Goal: Information Seeking & Learning: Learn about a topic

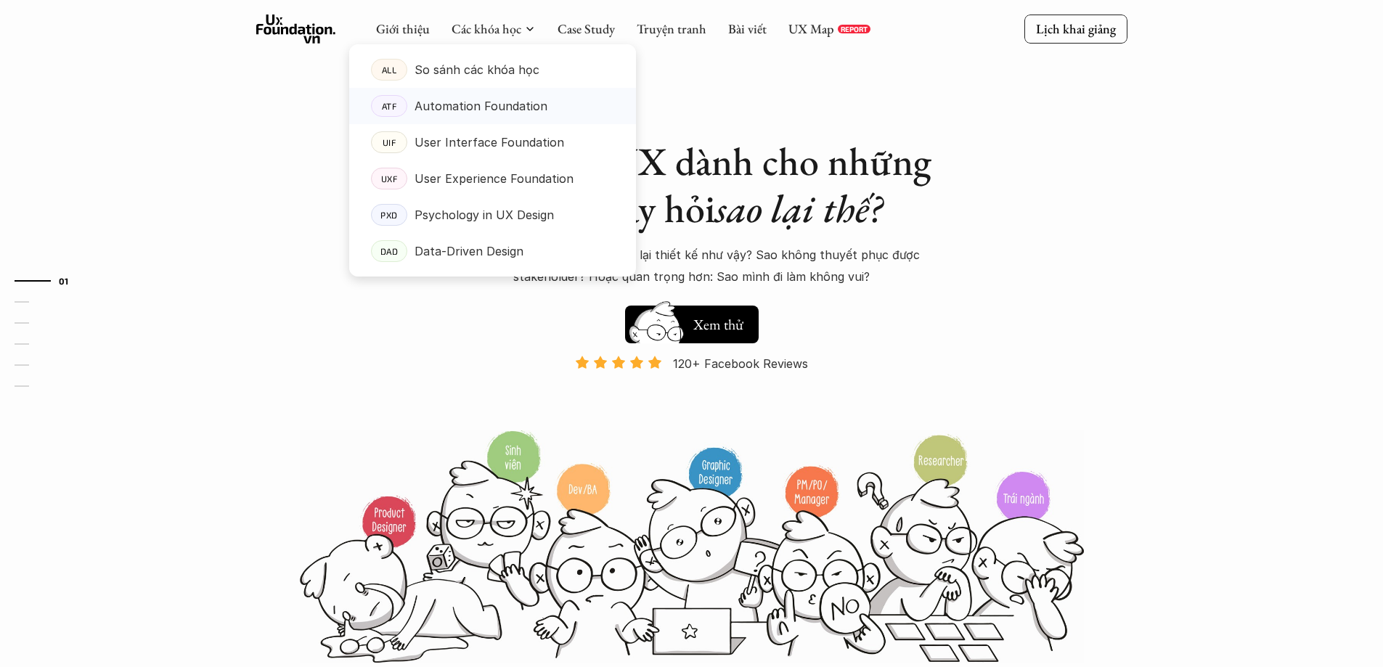
click at [482, 100] on p "Automation Foundation" at bounding box center [481, 106] width 133 height 22
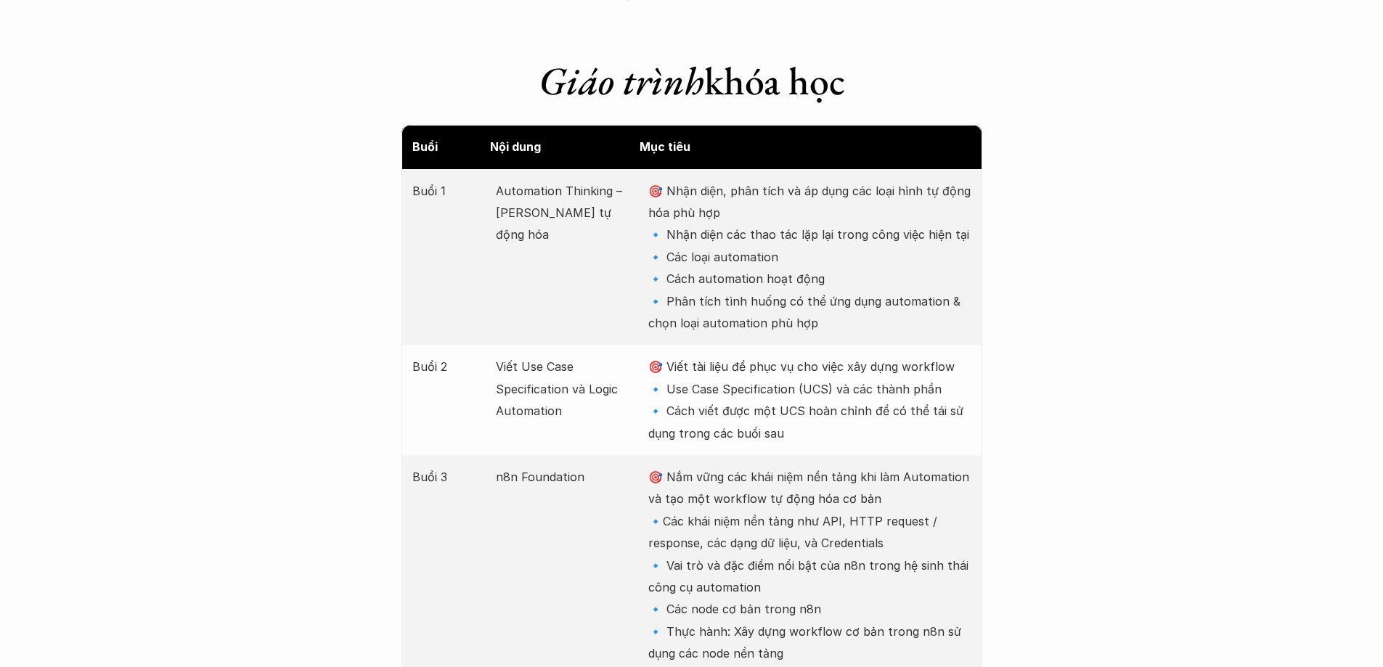
scroll to position [1961, 0]
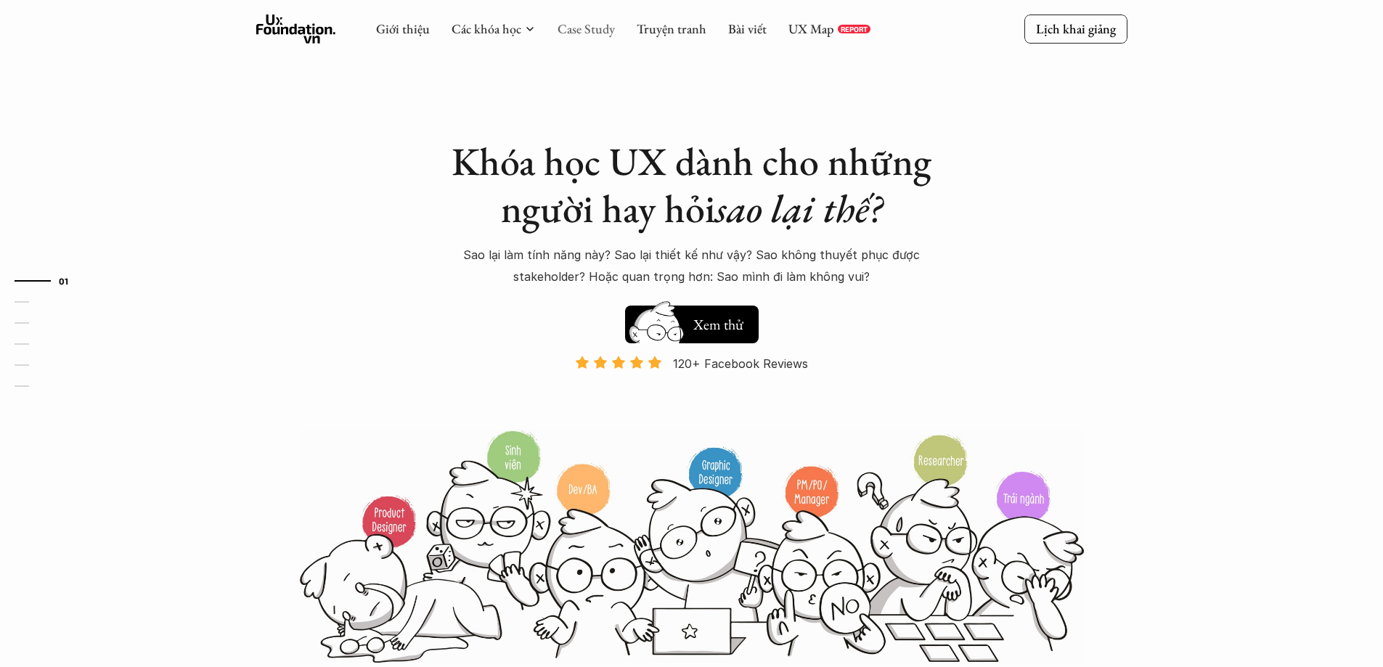
click at [576, 28] on link "Case Study" at bounding box center [586, 28] width 57 height 17
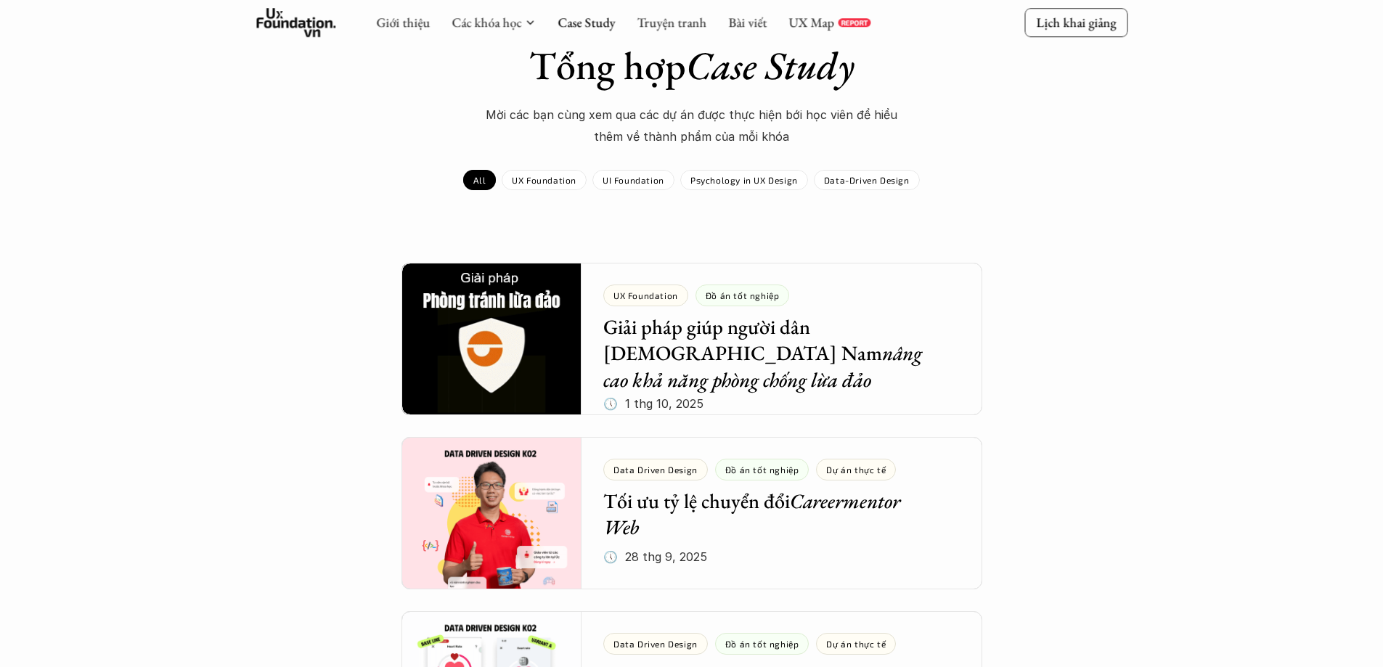
scroll to position [145, 0]
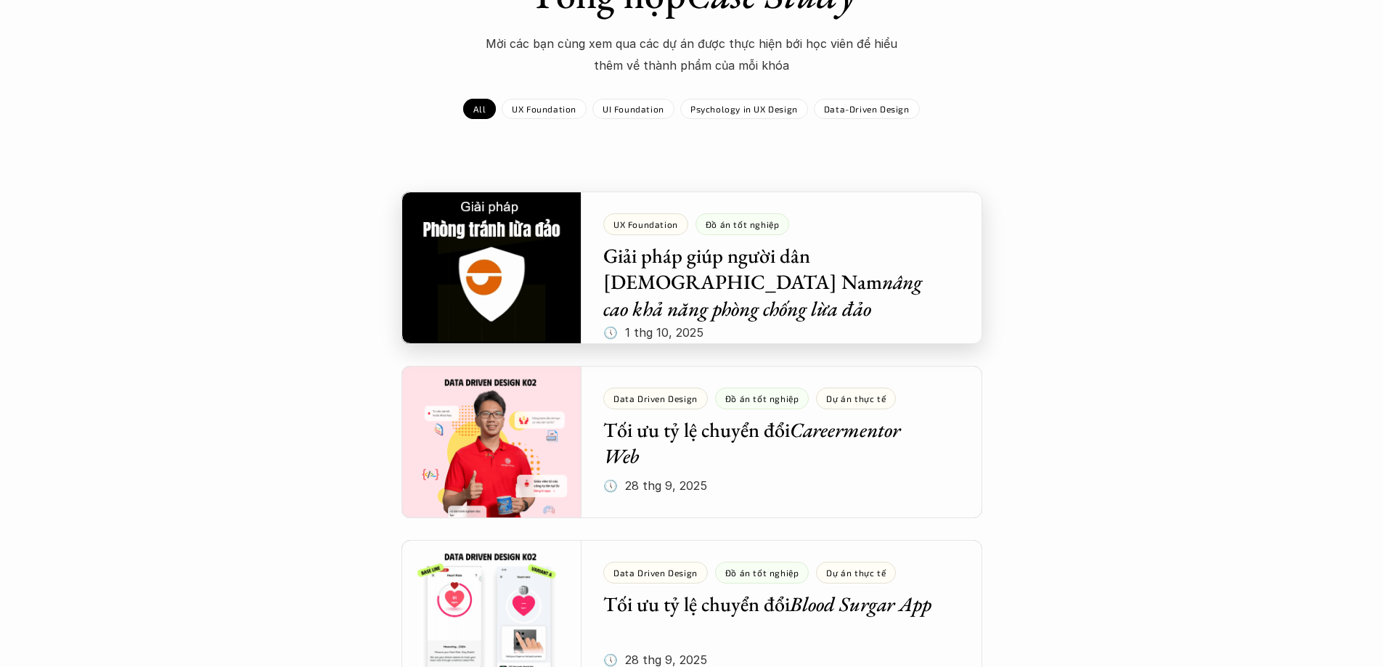
click at [628, 286] on div at bounding box center [692, 268] width 581 height 153
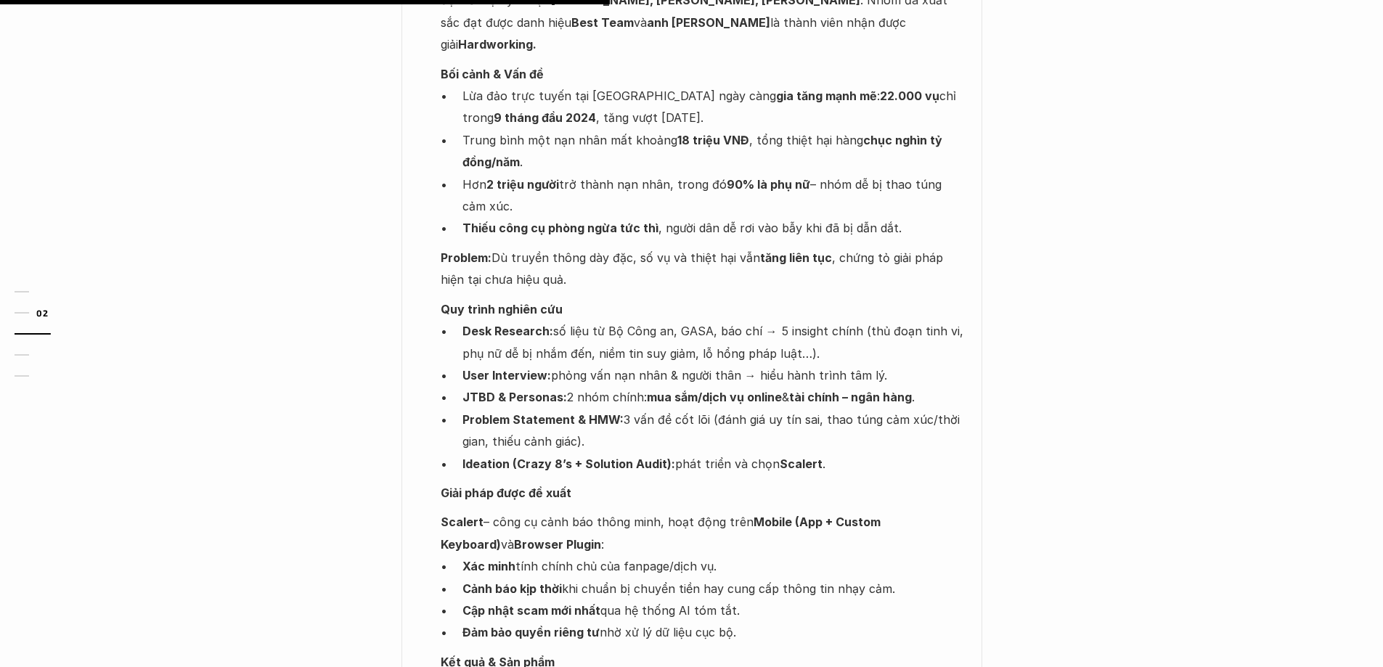
scroll to position [1307, 0]
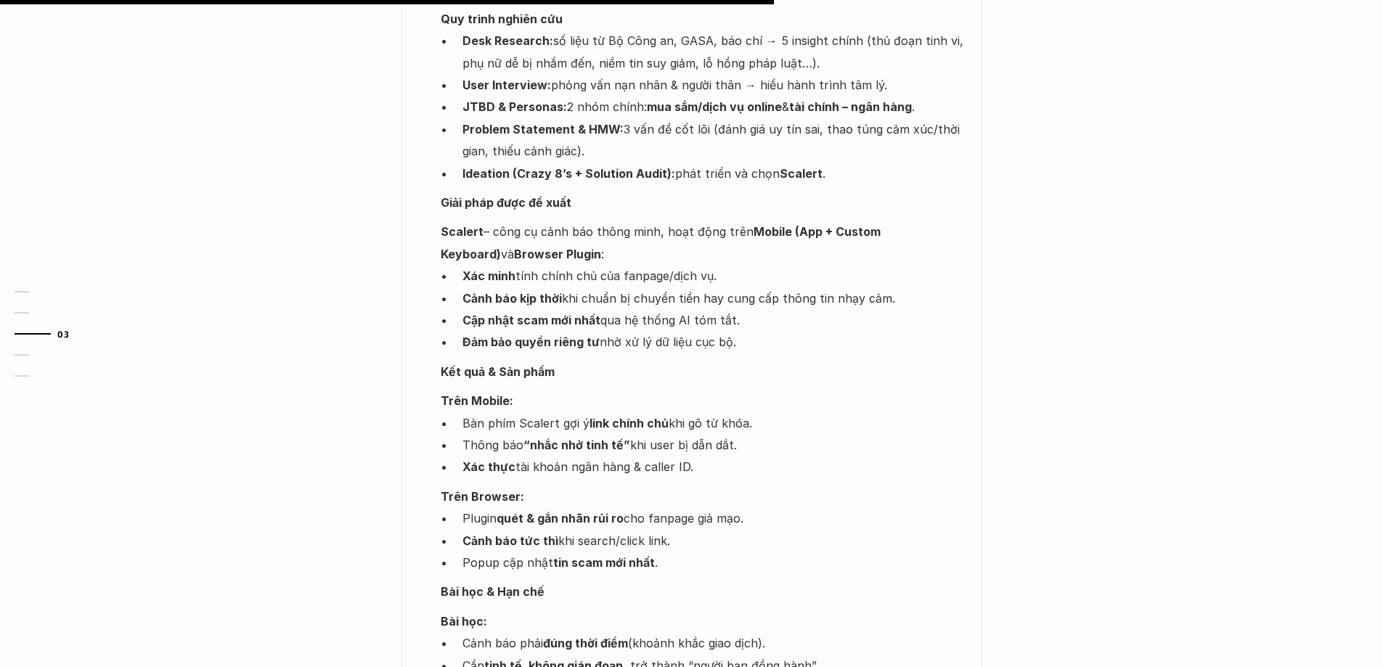
scroll to position [145, 0]
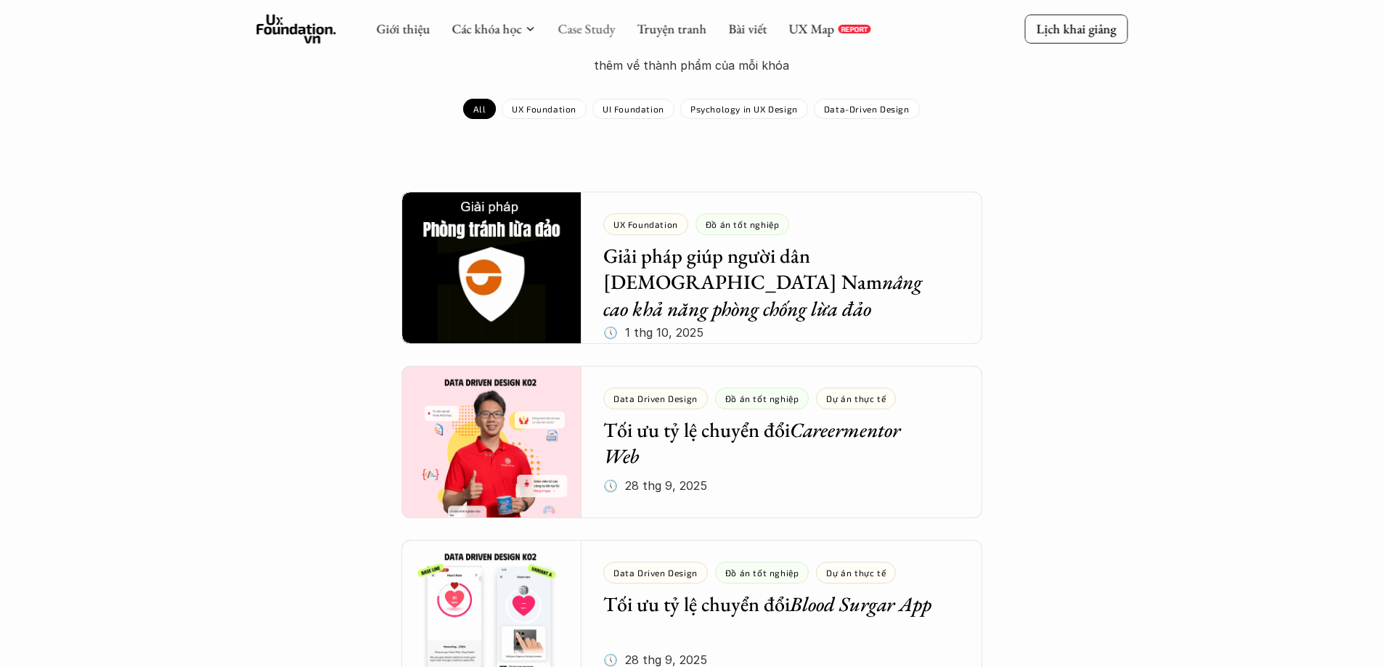
click at [598, 27] on link "Case Study" at bounding box center [586, 28] width 57 height 17
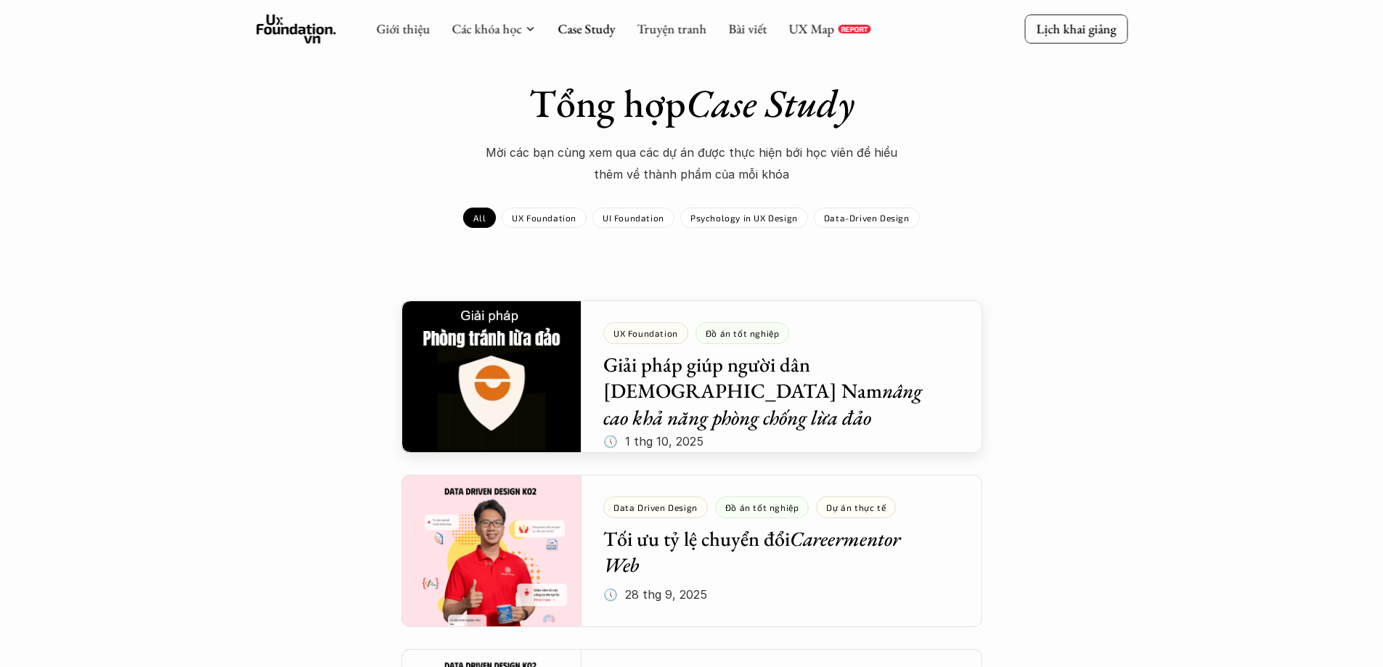
scroll to position [0, 0]
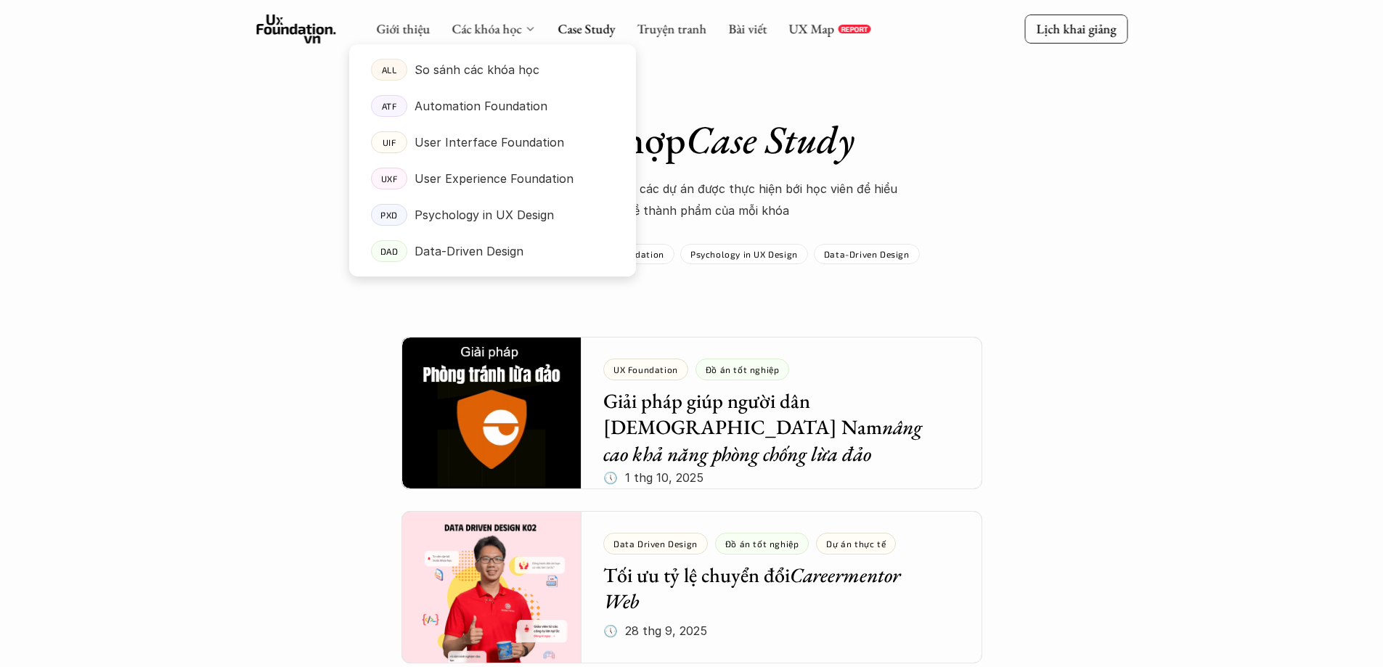
click at [521, 26] on div "Các khóa học" at bounding box center [494, 29] width 84 height 16
click at [513, 250] on p "Data-Driven Design" at bounding box center [469, 251] width 109 height 22
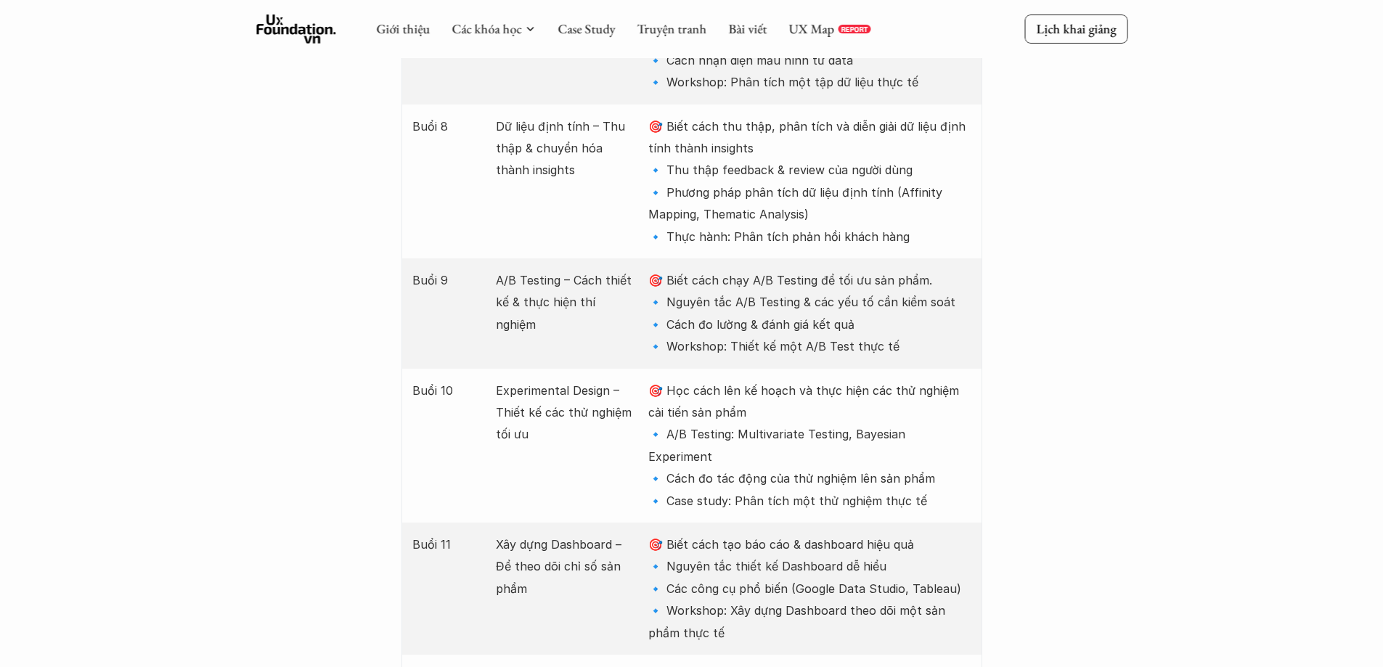
scroll to position [2832, 0]
